Goal: Task Accomplishment & Management: Manage account settings

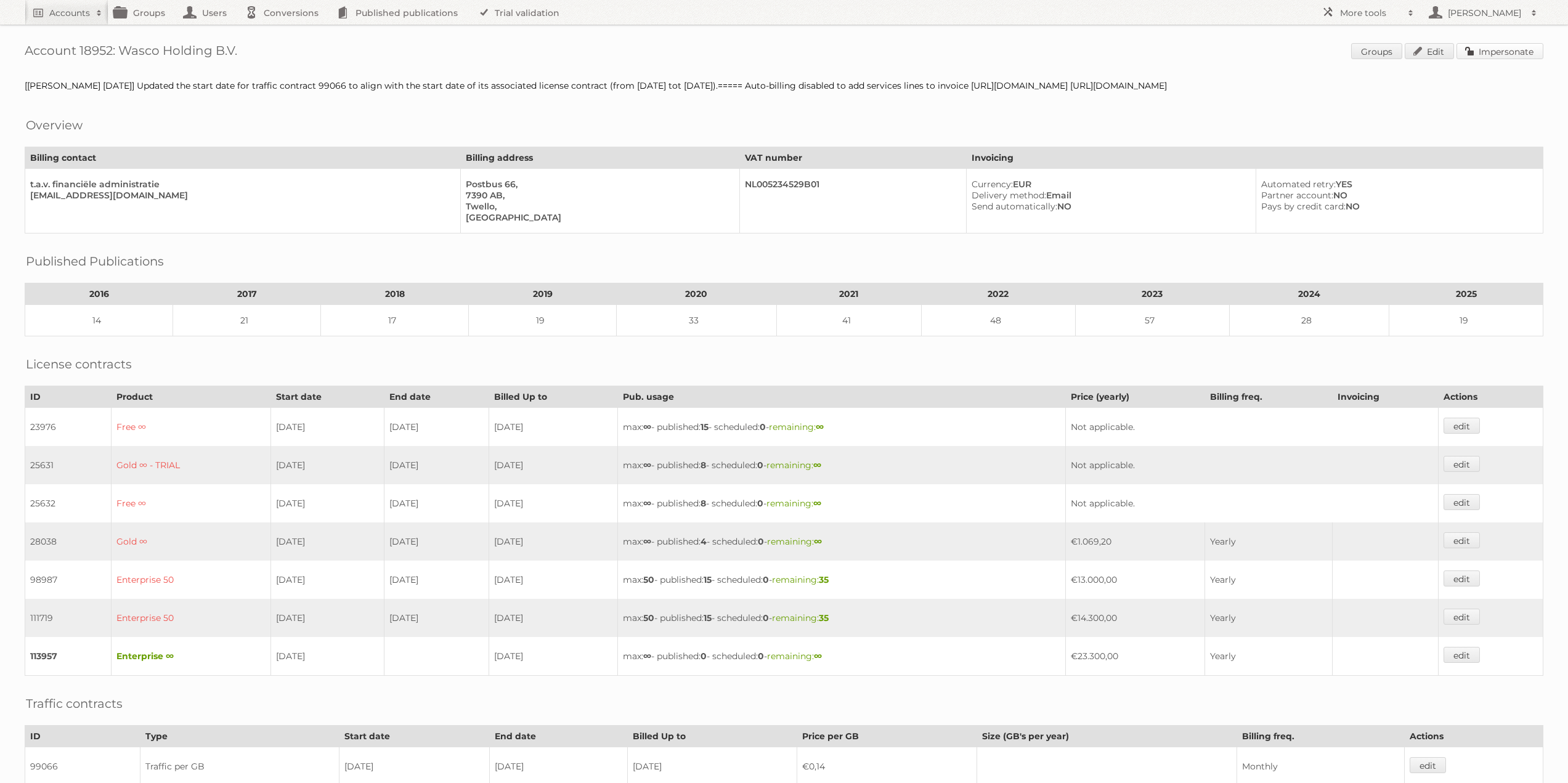
click at [1486, 55] on link "Impersonate" at bounding box center [1500, 51] width 87 height 16
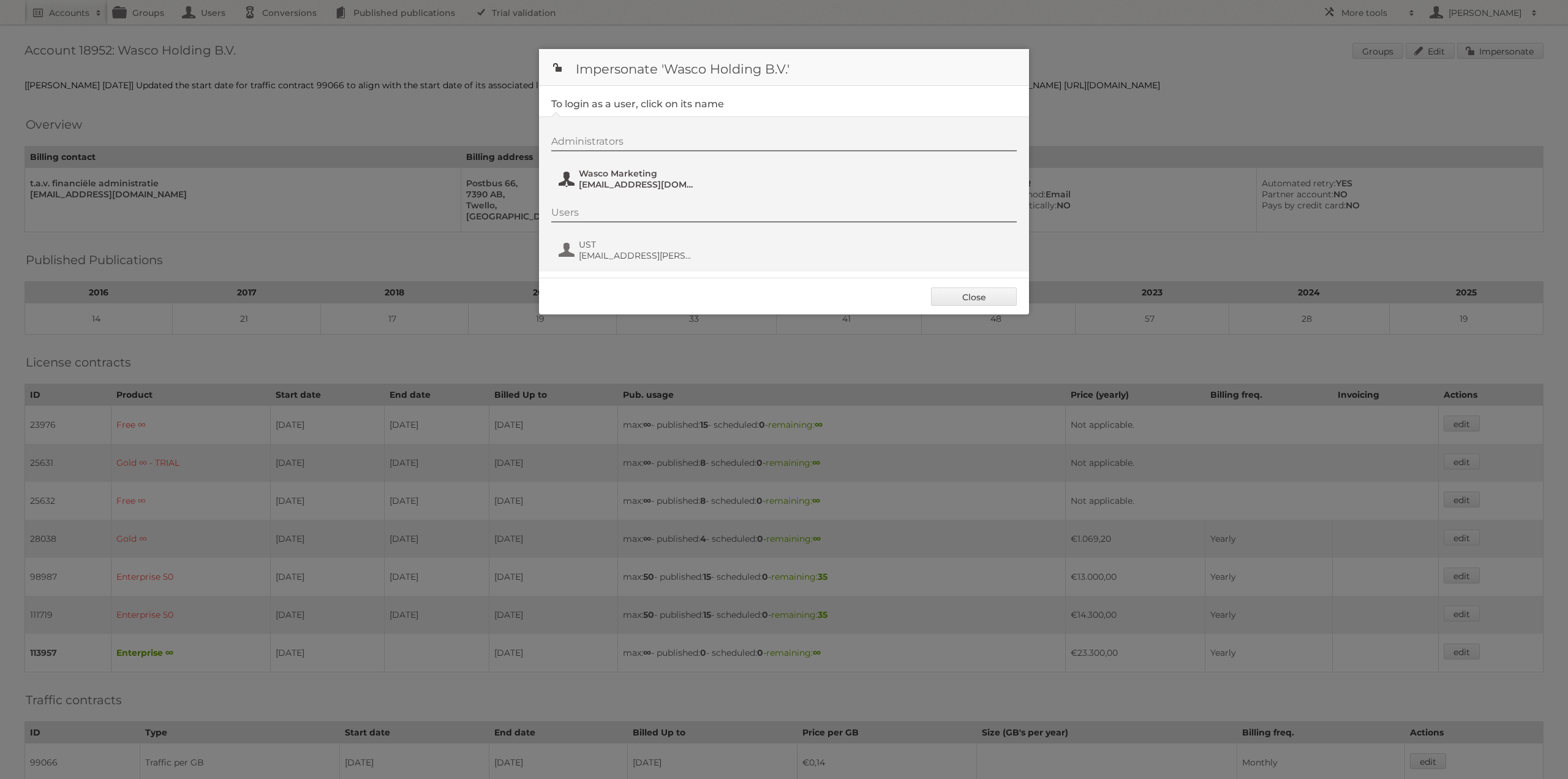
click at [601, 177] on span "Wasco Marketing" at bounding box center [638, 173] width 119 height 11
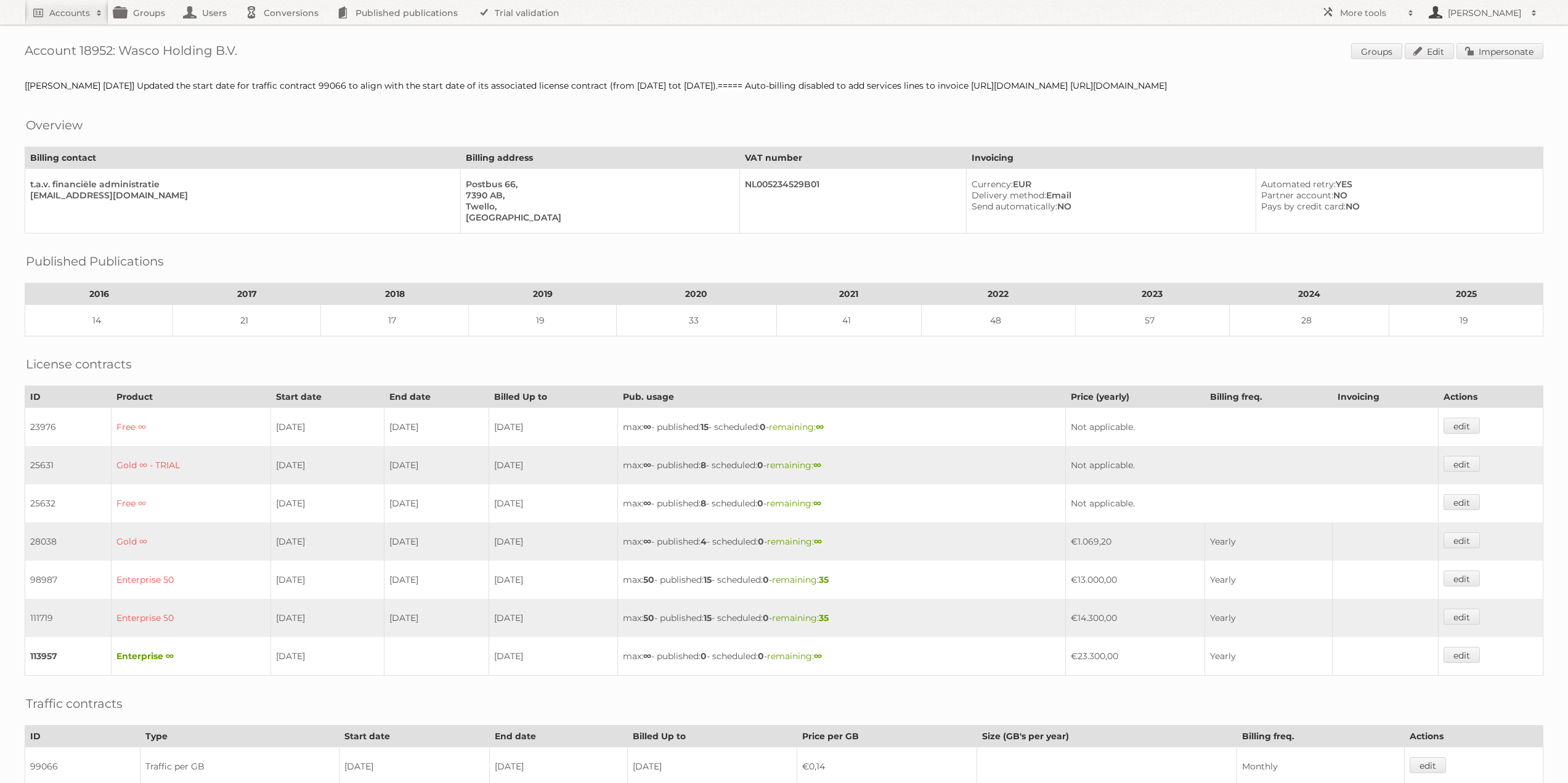
click at [1475, 16] on h2 "[PERSON_NAME]" at bounding box center [1484, 13] width 80 height 12
click at [1218, 42] on div "Account 18952: Wasco Holding B.V. Groups Edit Impersonate [[PERSON_NAME] [DATE]…" at bounding box center [784, 502] width 1568 height 1004
click at [65, 18] on h2 "Accounts" at bounding box center [70, 13] width 41 height 12
type input"] "limbov"
click at [284, 32] on input "Search" at bounding box center [293, 41] width 18 height 18
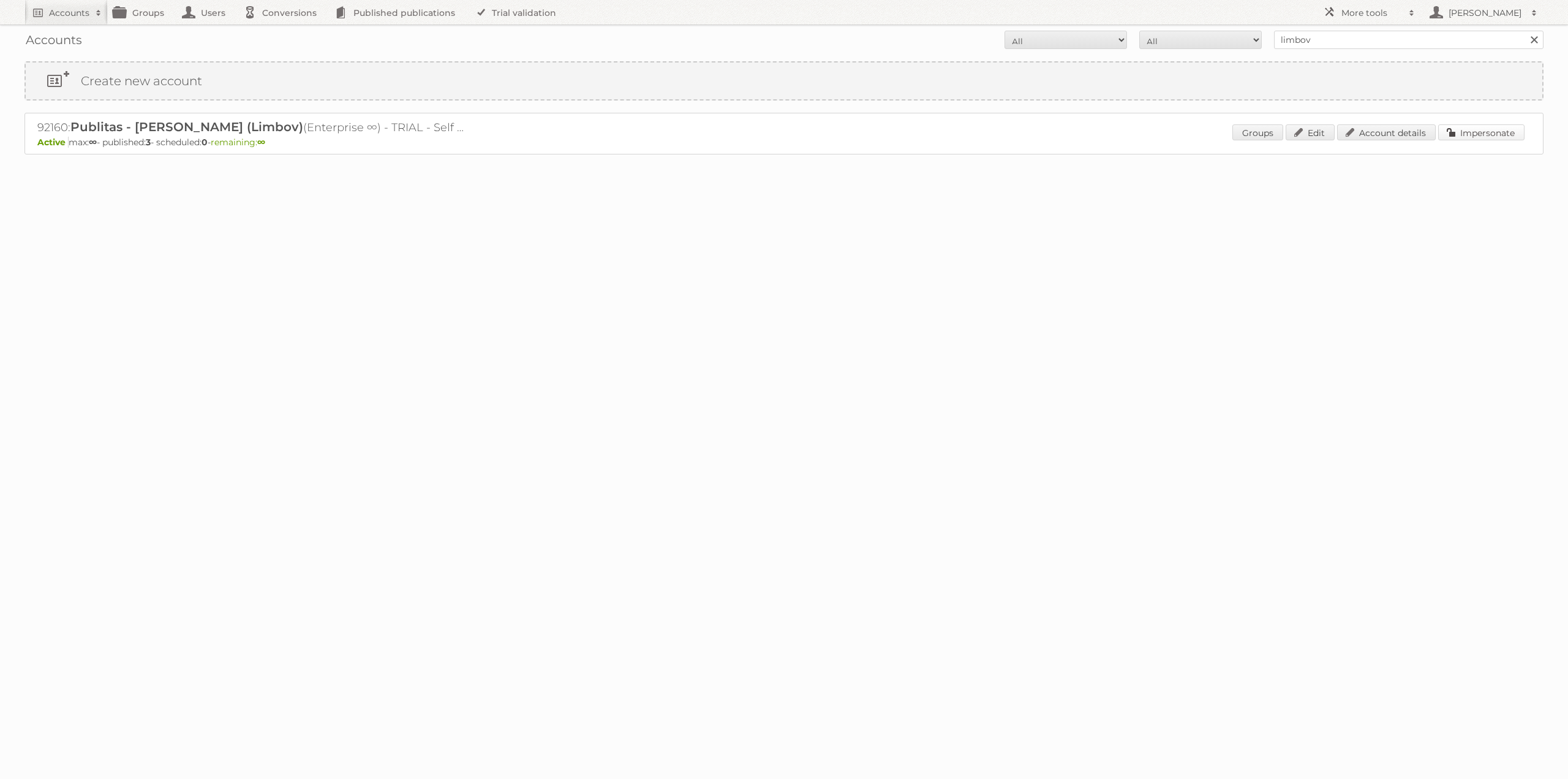
click at [1465, 139] on link "Impersonate" at bounding box center [1481, 132] width 86 height 16
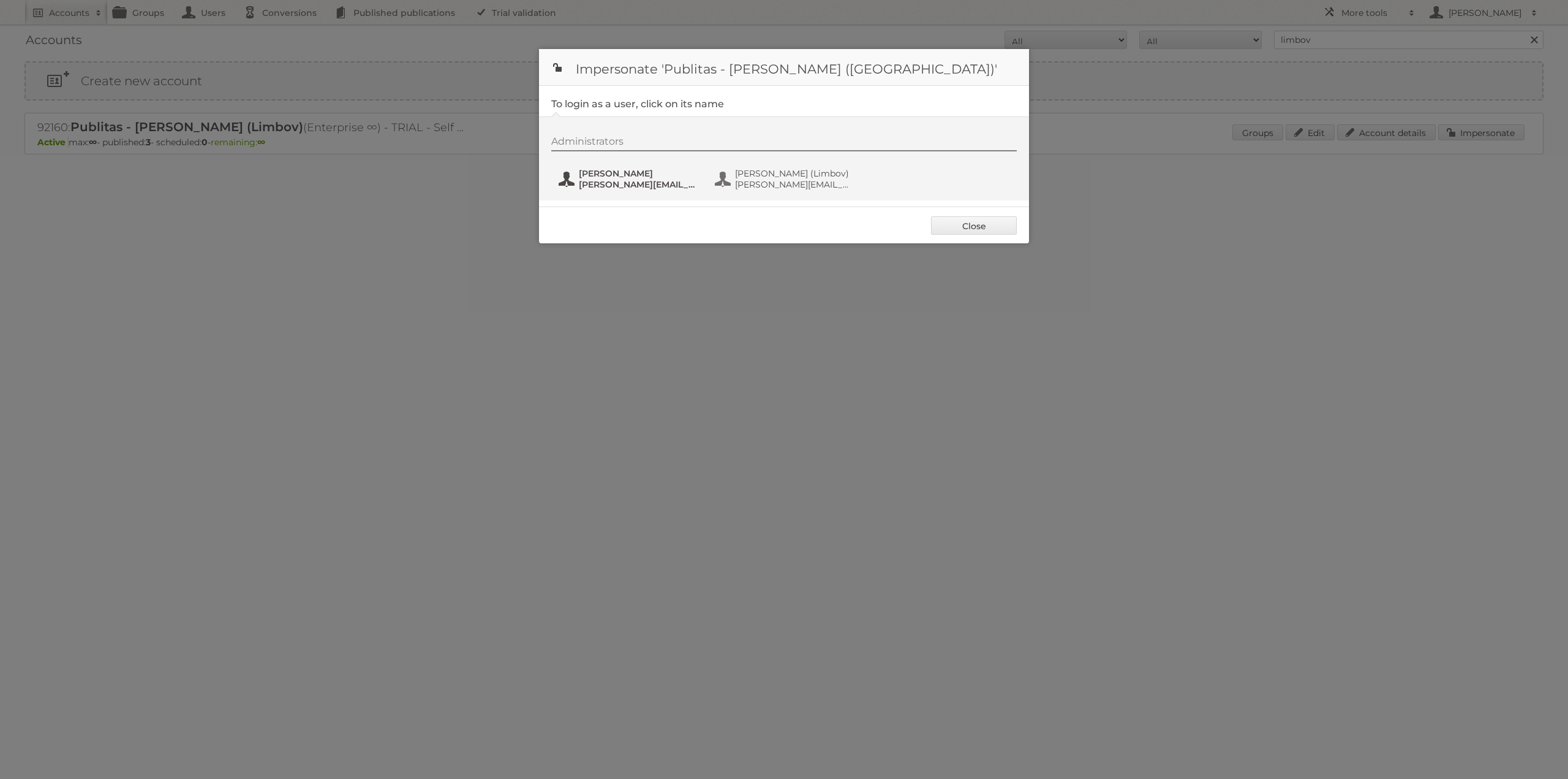
click at [612, 188] on span "j.solon@publitas.com" at bounding box center [638, 184] width 119 height 11
